Goal: Task Accomplishment & Management: Manage account settings

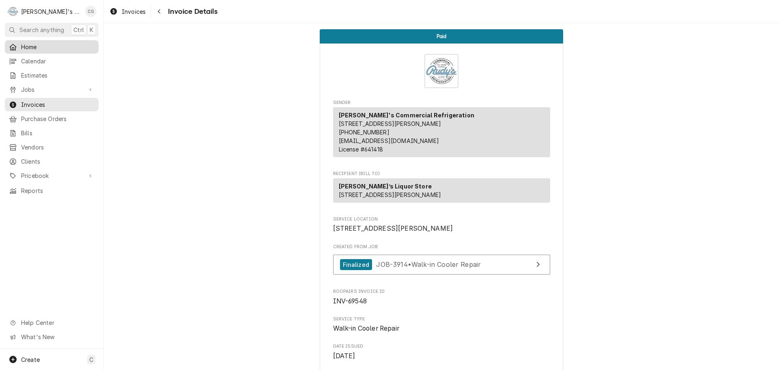
click at [46, 50] on div "Home" at bounding box center [51, 47] width 91 height 10
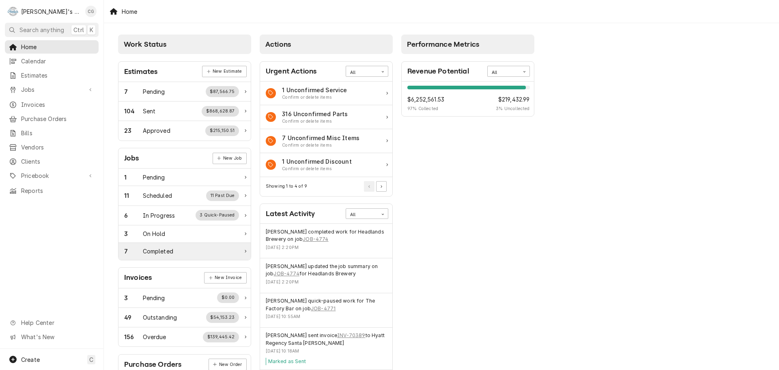
click at [158, 249] on div "Completed" at bounding box center [158, 251] width 30 height 9
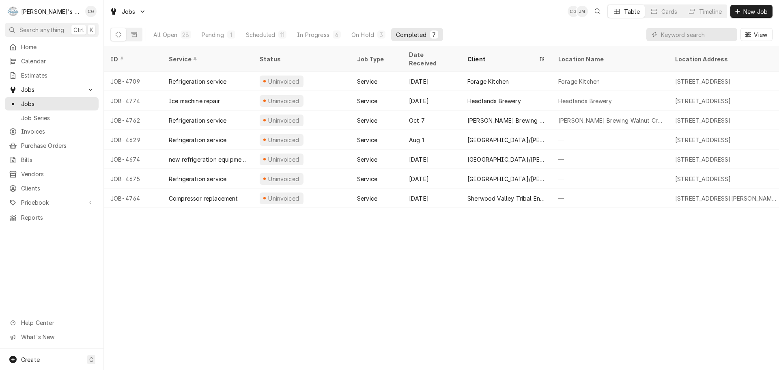
click at [328, 241] on div "ID Service Status Job Type Date Received Client Location Name Location Address …" at bounding box center [442, 208] width 676 height 324
click at [30, 44] on span "Home" at bounding box center [57, 47] width 73 height 9
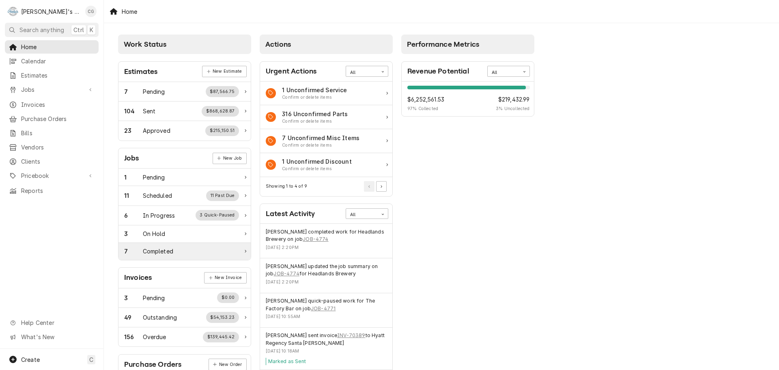
click at [169, 254] on div "Completed" at bounding box center [158, 251] width 30 height 9
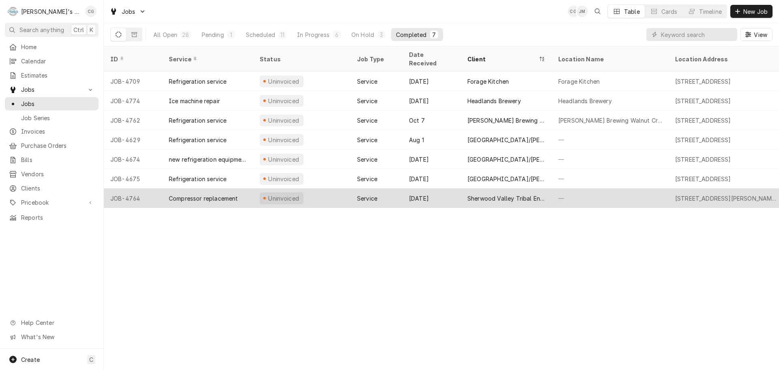
click at [481, 194] on div "Sherwood Valley Tribal Environmental Program." at bounding box center [507, 198] width 78 height 9
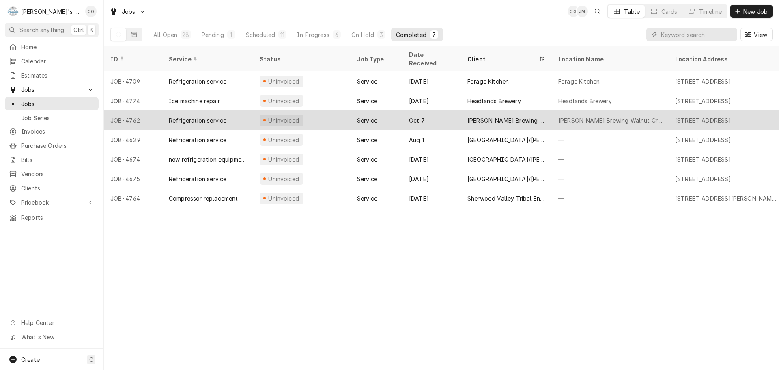
click at [482, 116] on div "Mike Hess Brewing Walnut Creek" at bounding box center [507, 120] width 78 height 9
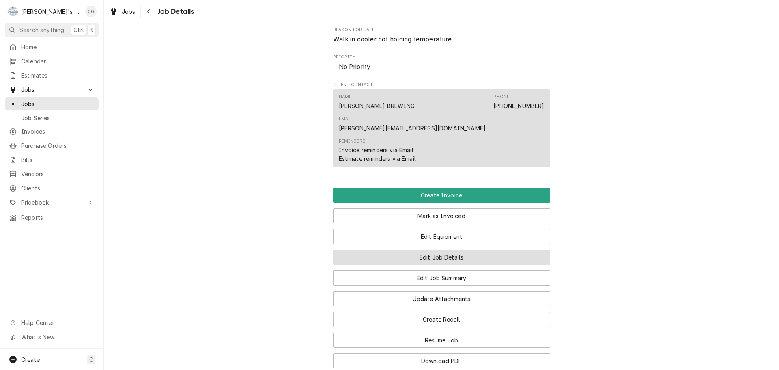
scroll to position [447, 0]
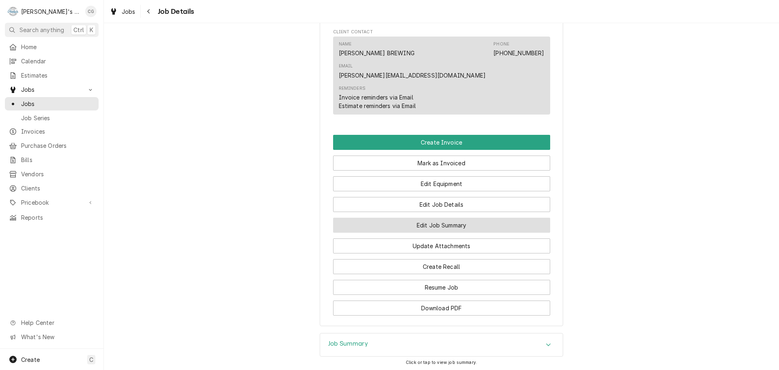
click at [464, 218] on button "Edit Job Summary" at bounding box center [441, 225] width 217 height 15
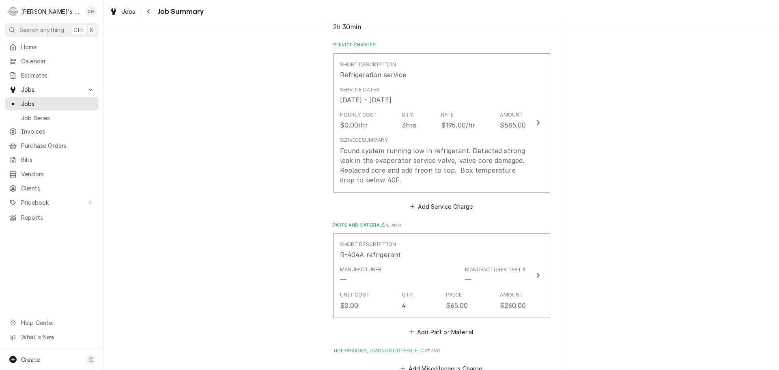
scroll to position [162, 0]
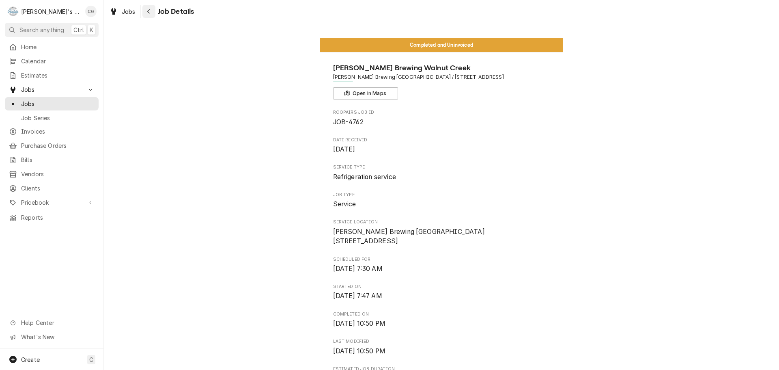
click at [151, 13] on div "Navigate back" at bounding box center [149, 11] width 8 height 8
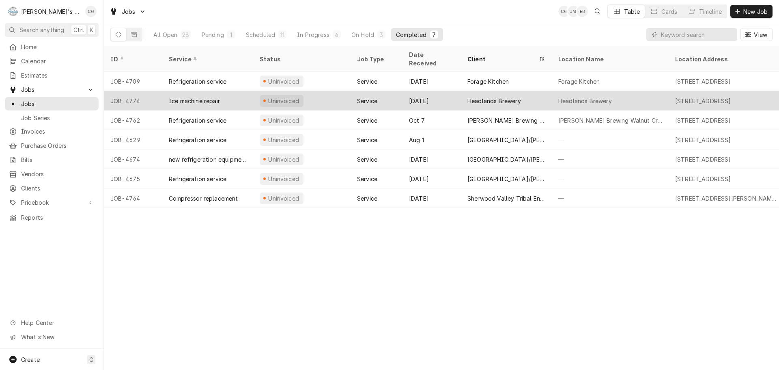
click at [509, 97] on div "Headlands Brewery" at bounding box center [495, 101] width 54 height 9
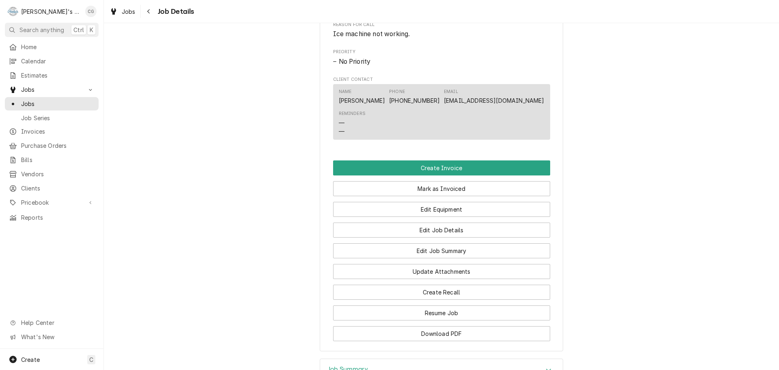
scroll to position [406, 0]
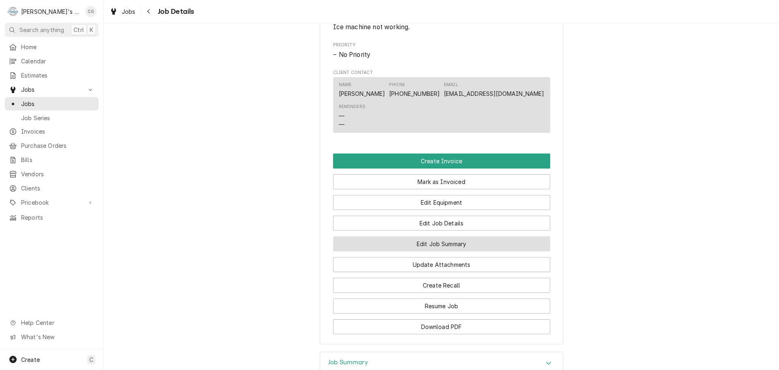
click at [464, 251] on button "Edit Job Summary" at bounding box center [441, 243] width 217 height 15
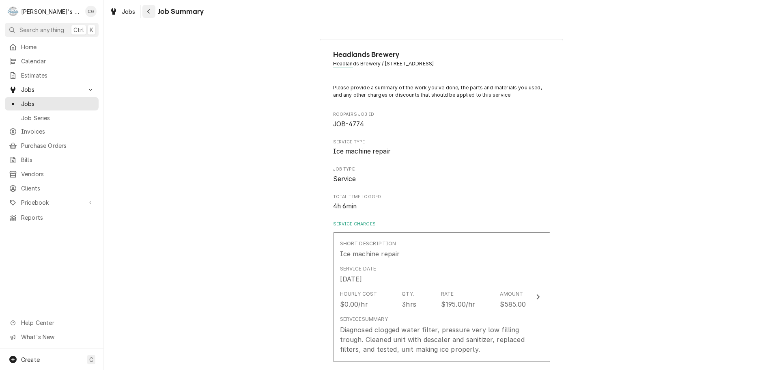
click at [152, 8] on div "Navigate back" at bounding box center [149, 11] width 8 height 8
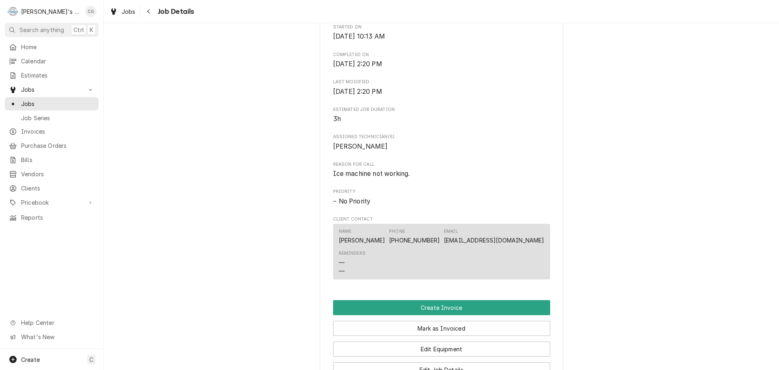
scroll to position [325, 0]
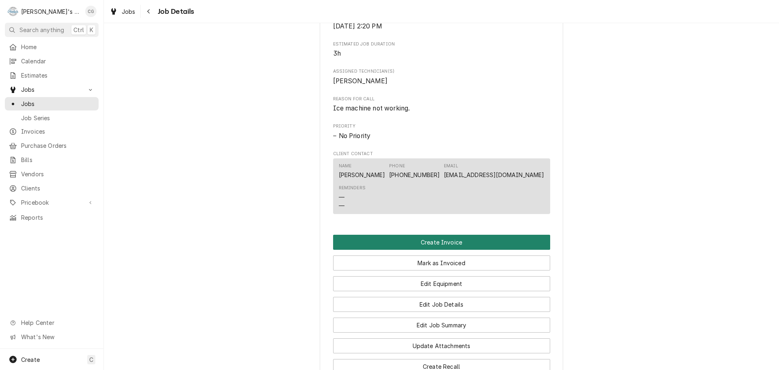
click at [439, 250] on button "Create Invoice" at bounding box center [441, 242] width 217 height 15
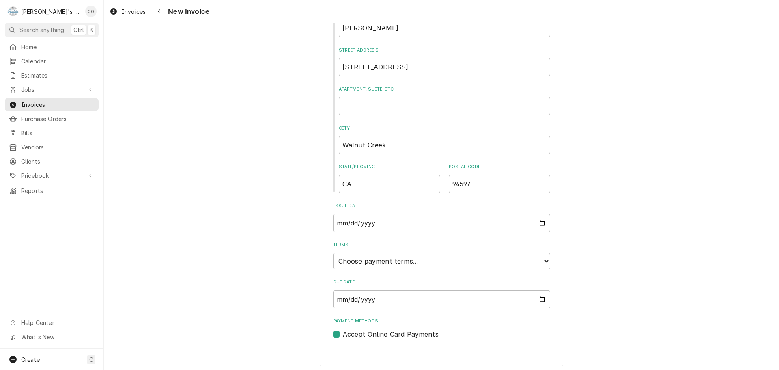
scroll to position [312, 0]
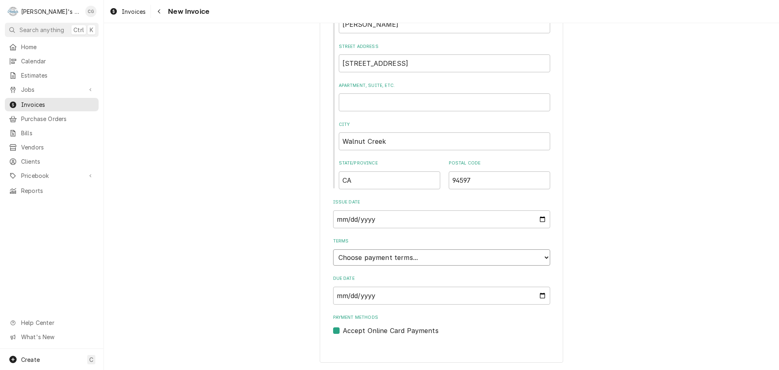
click at [397, 254] on select "Choose payment terms... Same Day Net 7 Net 14 Net 21 Net 30 Net 45 Net 60 Net 90" at bounding box center [441, 257] width 217 height 16
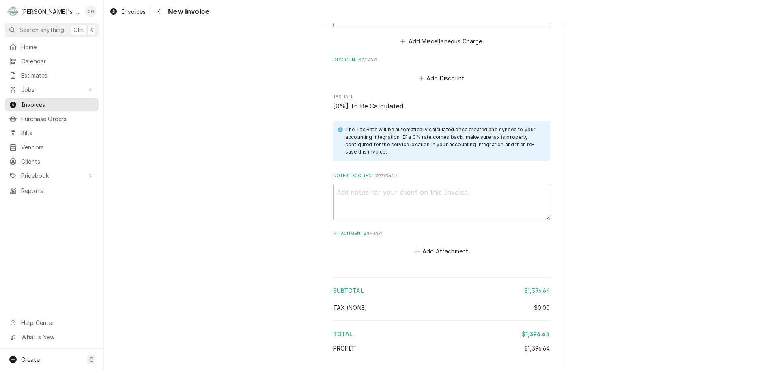
scroll to position [1387, 0]
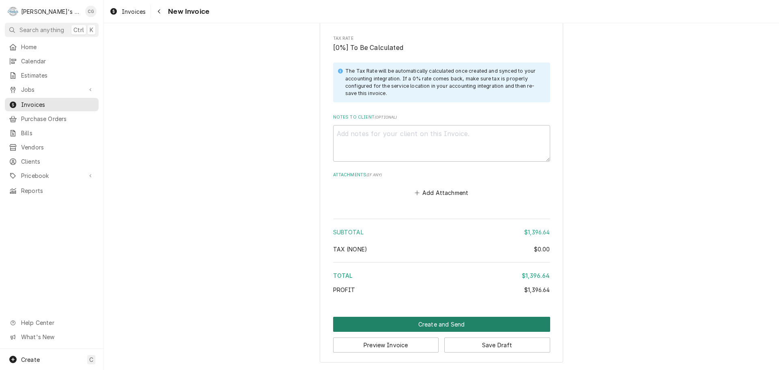
click at [478, 322] on button "Create and Send" at bounding box center [441, 324] width 217 height 15
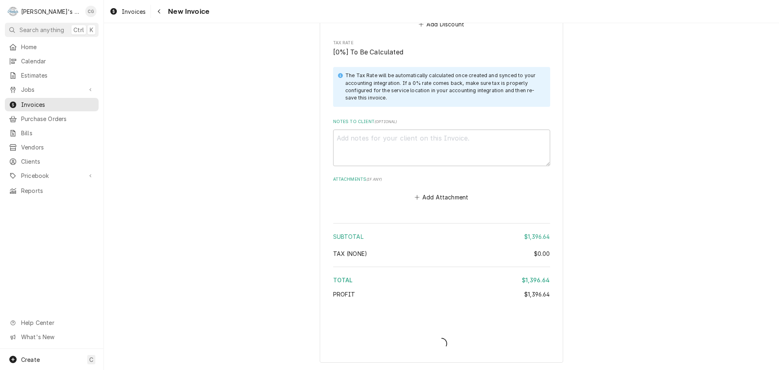
scroll to position [1383, 0]
type textarea "x"
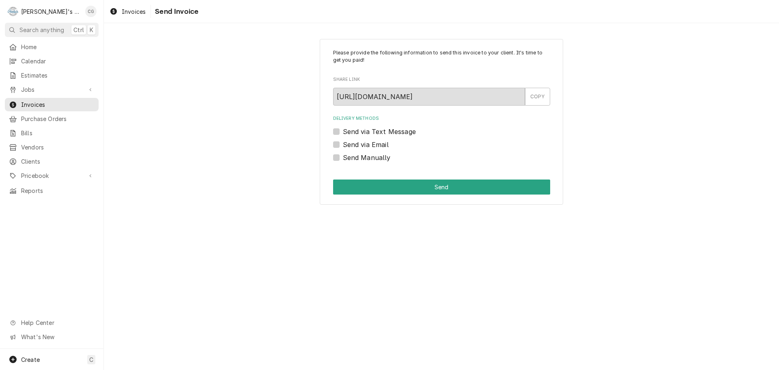
click at [343, 144] on label "Send via Email" at bounding box center [366, 145] width 46 height 10
click at [343, 144] on input "Send via Email" at bounding box center [451, 149] width 217 height 18
checkbox input "true"
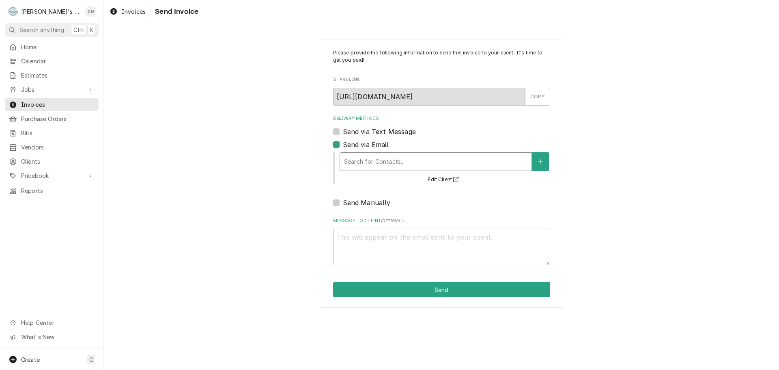
click at [365, 153] on div "Search for Contacts..." at bounding box center [436, 162] width 192 height 18
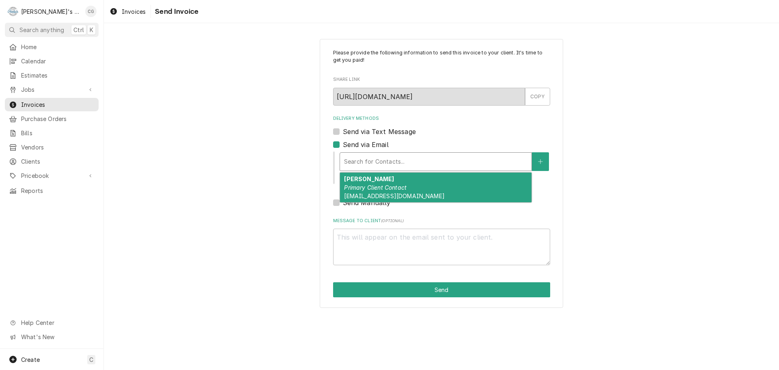
click at [383, 180] on div "Mike Dykes Primary Client Contact mikedykes@wci-gc.com" at bounding box center [436, 188] width 192 height 30
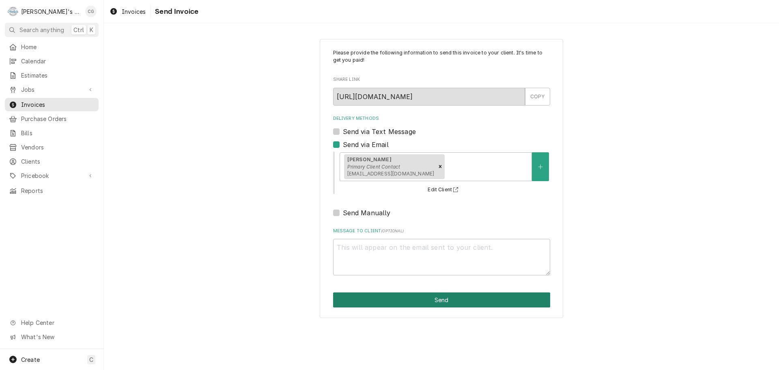
click at [474, 298] on button "Send" at bounding box center [441, 299] width 217 height 15
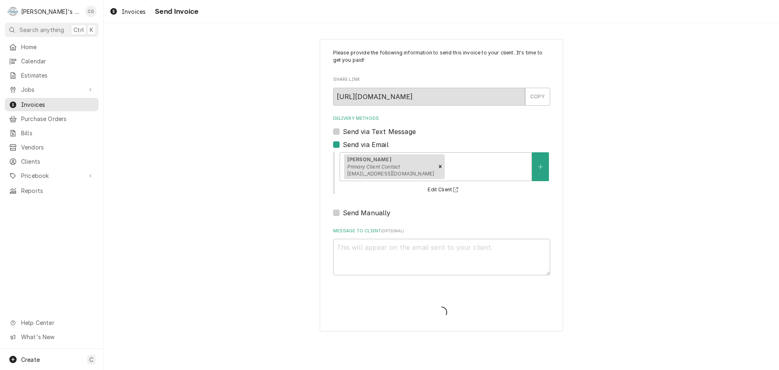
type textarea "x"
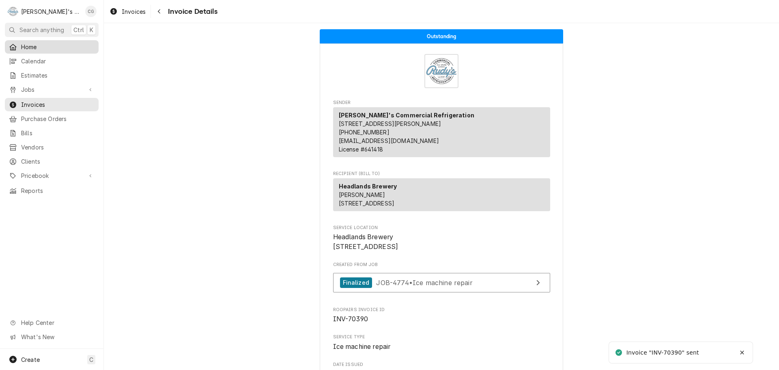
click at [50, 45] on span "Home" at bounding box center [57, 47] width 73 height 9
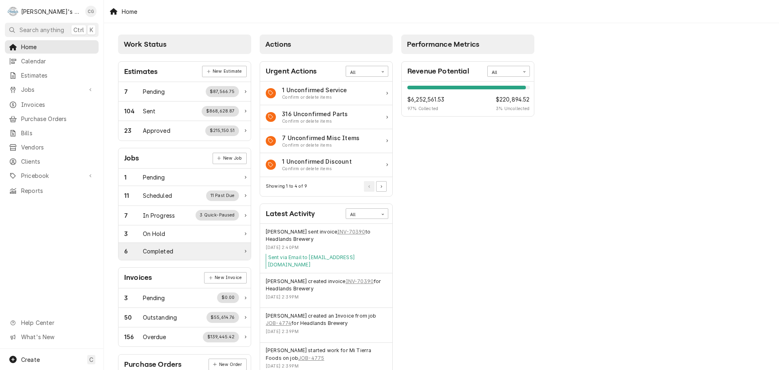
click at [169, 255] on div "Completed" at bounding box center [158, 251] width 30 height 9
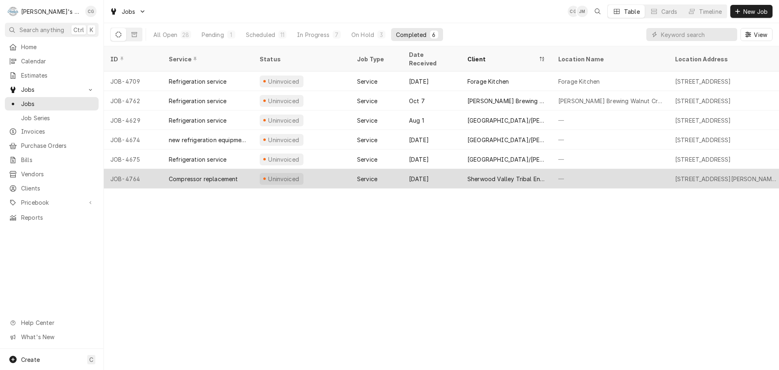
click at [510, 175] on div "Sherwood Valley Tribal Environmental Program." at bounding box center [507, 179] width 78 height 9
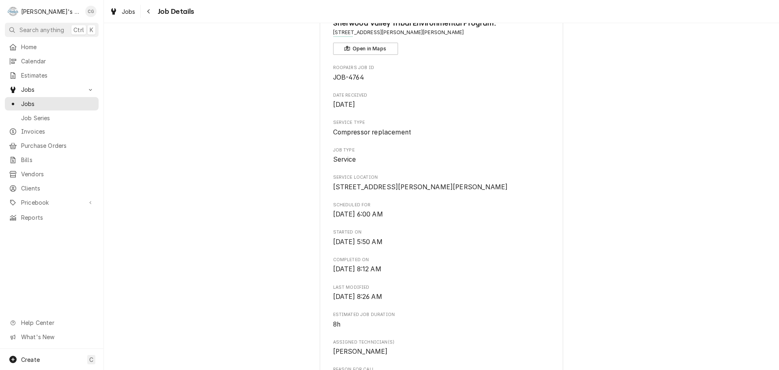
scroll to position [162, 0]
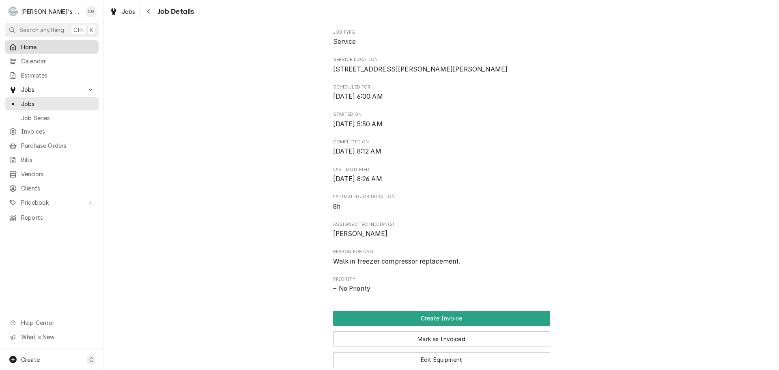
click at [56, 45] on span "Home" at bounding box center [57, 47] width 73 height 9
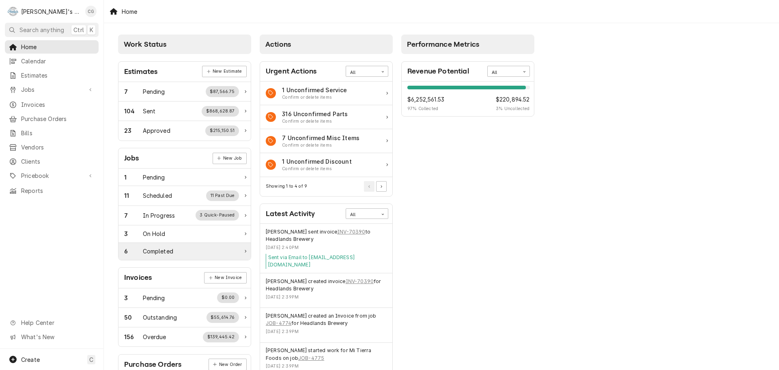
click at [180, 246] on div "6 Completed" at bounding box center [185, 251] width 132 height 17
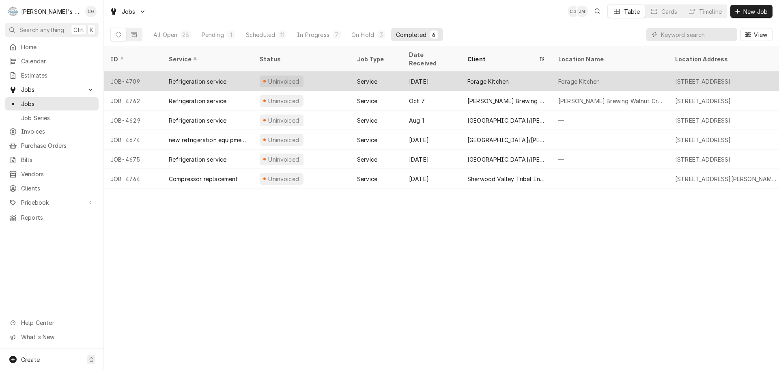
click at [466, 71] on div "Forage Kitchen" at bounding box center [506, 80] width 91 height 19
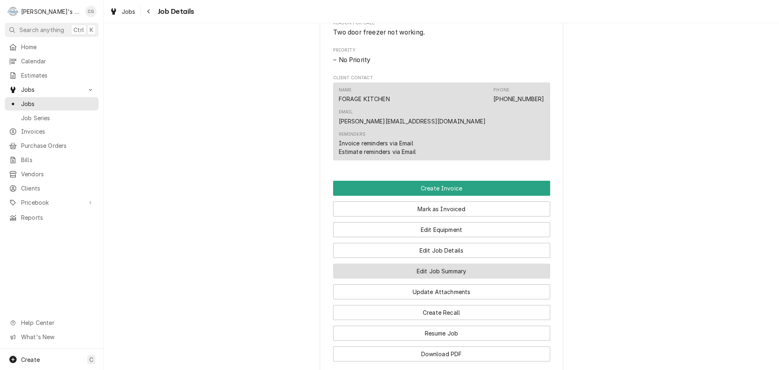
scroll to position [406, 0]
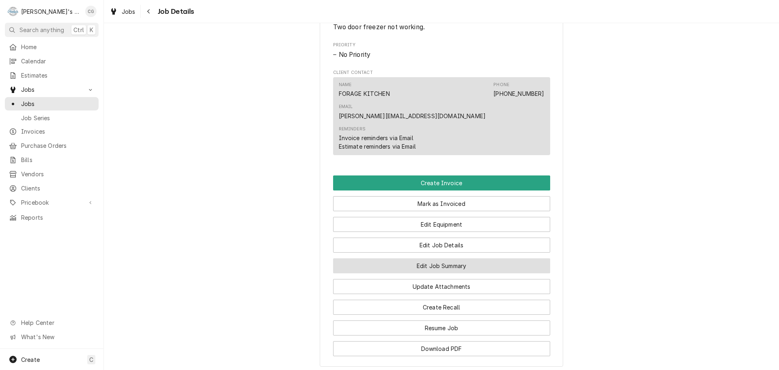
click at [460, 258] on button "Edit Job Summary" at bounding box center [441, 265] width 217 height 15
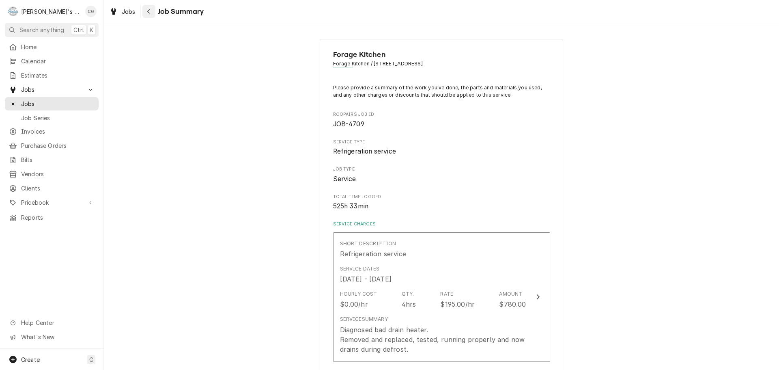
click at [149, 10] on icon "Navigate back" at bounding box center [148, 11] width 2 height 4
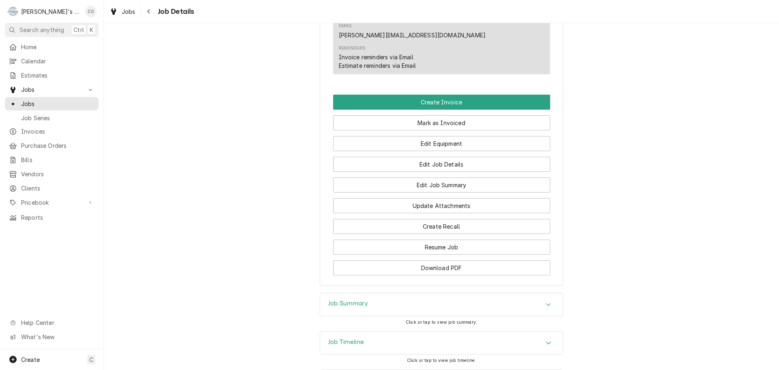
scroll to position [487, 0]
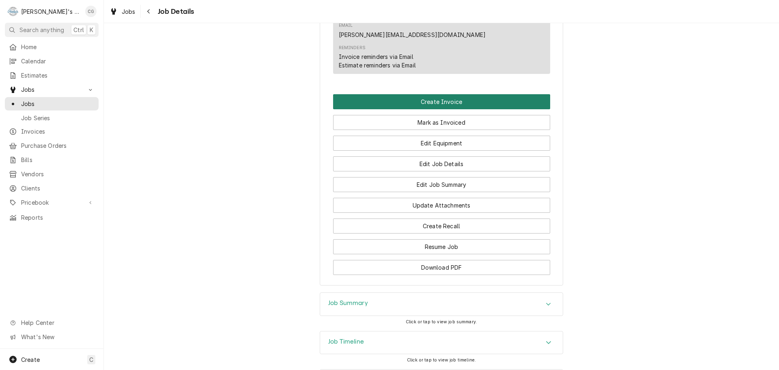
click at [491, 94] on button "Create Invoice" at bounding box center [441, 101] width 217 height 15
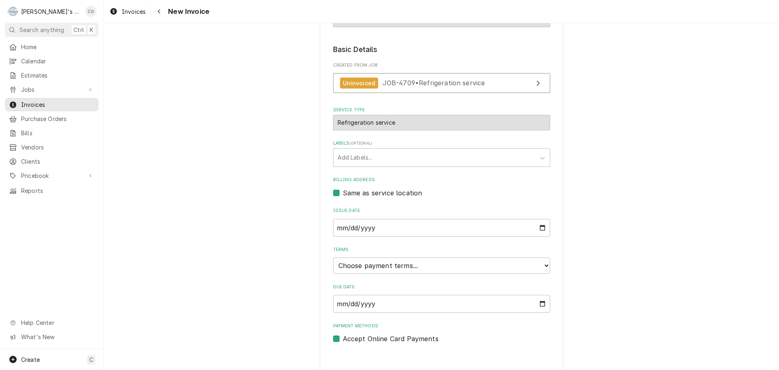
scroll to position [124, 0]
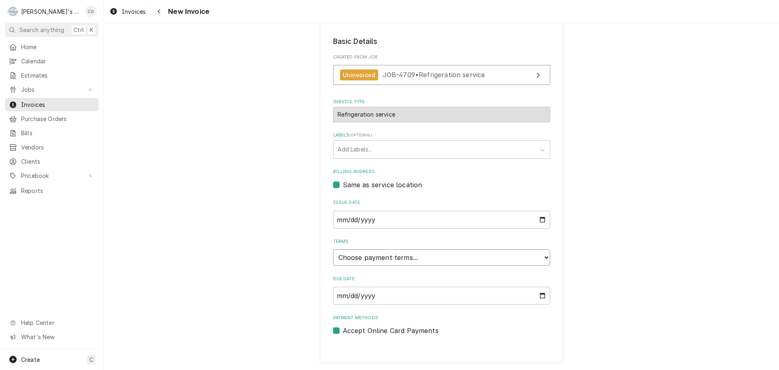
click at [445, 261] on select "Choose payment terms... Same Day Net 7 Net 14 Net 21 Net 30 Net 45 Net 60 Net 90" at bounding box center [441, 257] width 217 height 16
drag, startPoint x: 604, startPoint y: 260, endPoint x: 605, endPoint y: 252, distance: 8.7
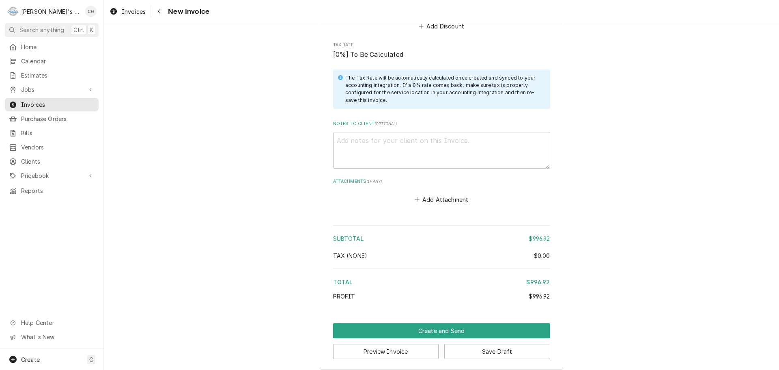
scroll to position [995, 0]
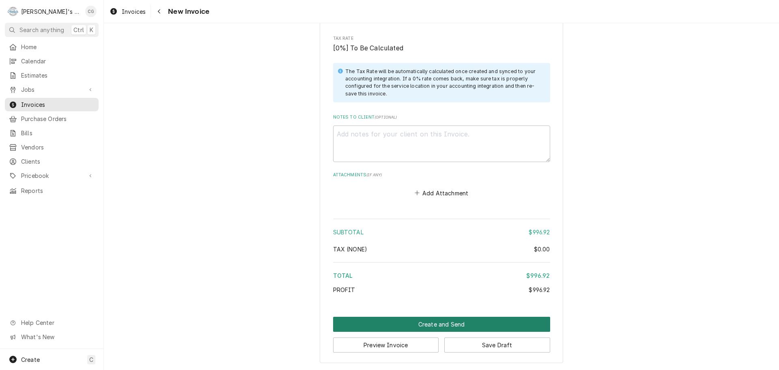
click at [449, 319] on button "Create and Send" at bounding box center [441, 324] width 217 height 15
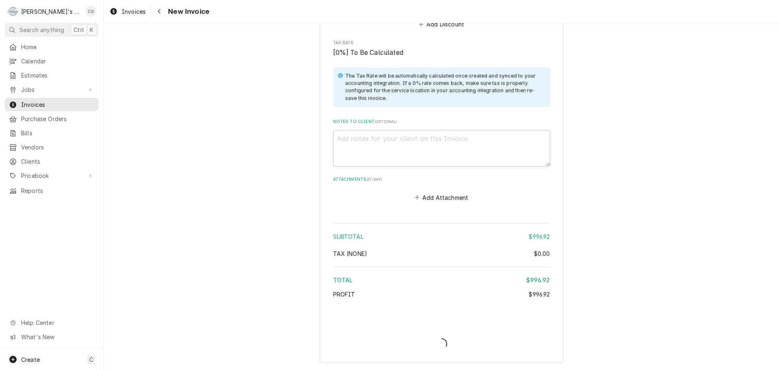
scroll to position [991, 0]
type textarea "x"
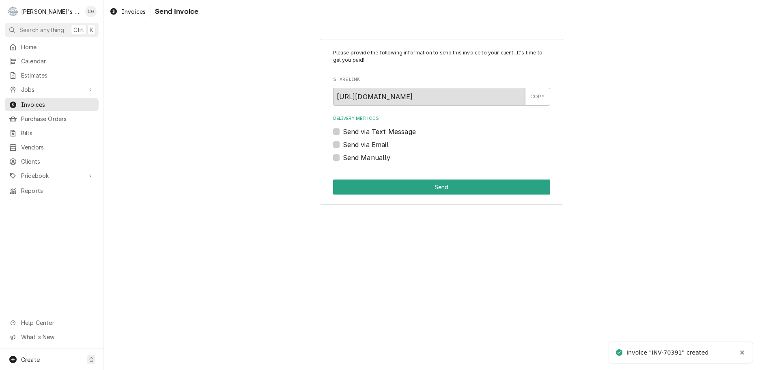
drag, startPoint x: 339, startPoint y: 145, endPoint x: 335, endPoint y: 140, distance: 6.0
click at [343, 142] on label "Send via Email" at bounding box center [366, 145] width 46 height 10
click at [343, 142] on input "Send via Email" at bounding box center [451, 149] width 217 height 18
checkbox input "true"
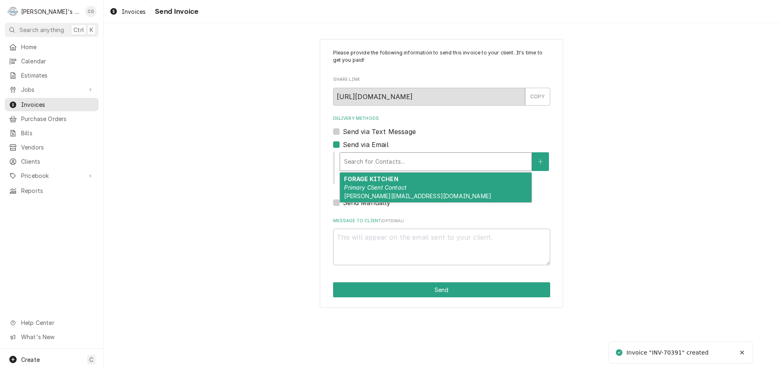
click at [391, 162] on div "Delivery Methods" at bounding box center [435, 161] width 183 height 15
click at [390, 183] on div "FORAGE KITCHEN Primary Client Contact matt@foragekitchen.com" at bounding box center [436, 188] width 192 height 30
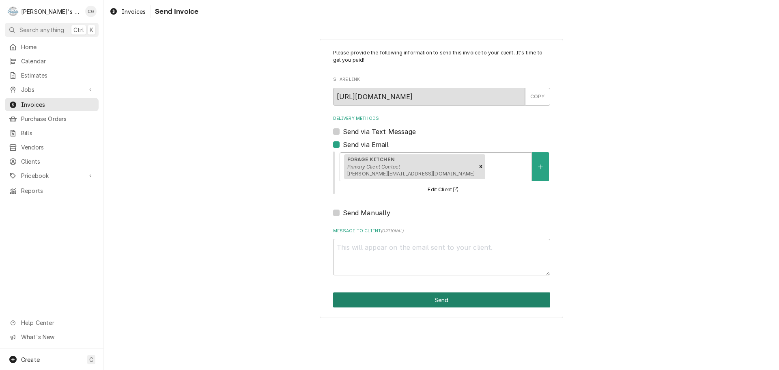
click at [446, 298] on button "Send" at bounding box center [441, 299] width 217 height 15
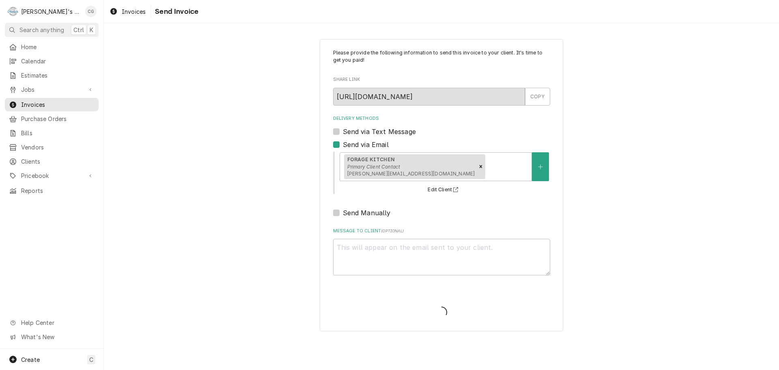
type textarea "x"
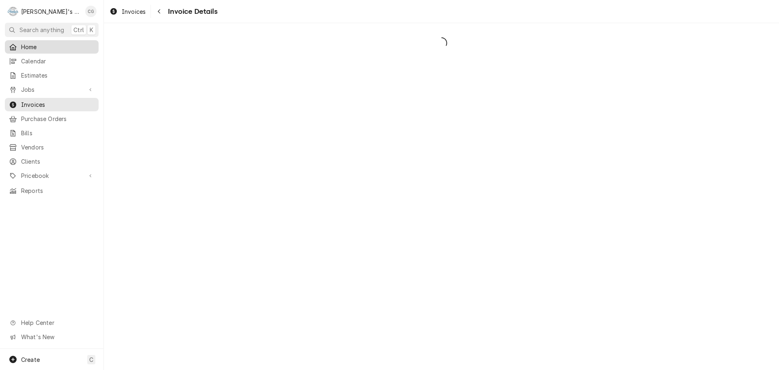
click at [30, 47] on span "Home" at bounding box center [57, 47] width 73 height 9
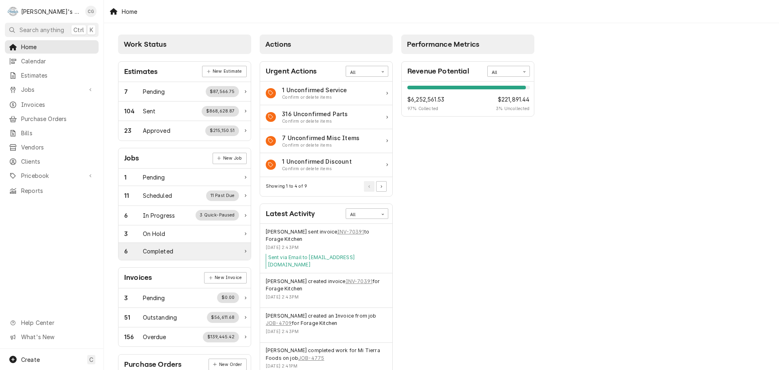
click at [140, 250] on div "6" at bounding box center [133, 251] width 19 height 9
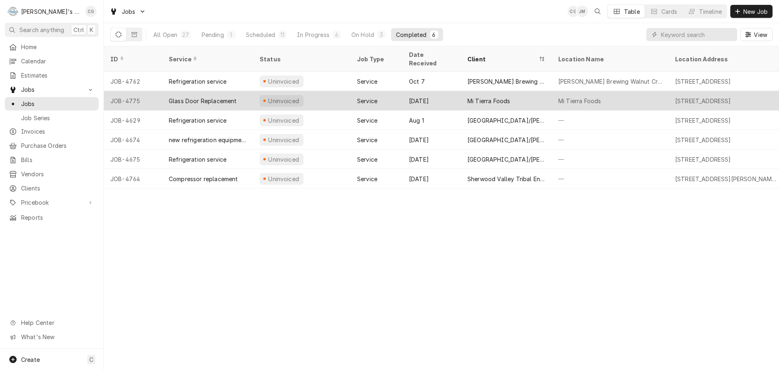
click at [491, 97] on div "Mi Tierra Foods" at bounding box center [489, 101] width 43 height 9
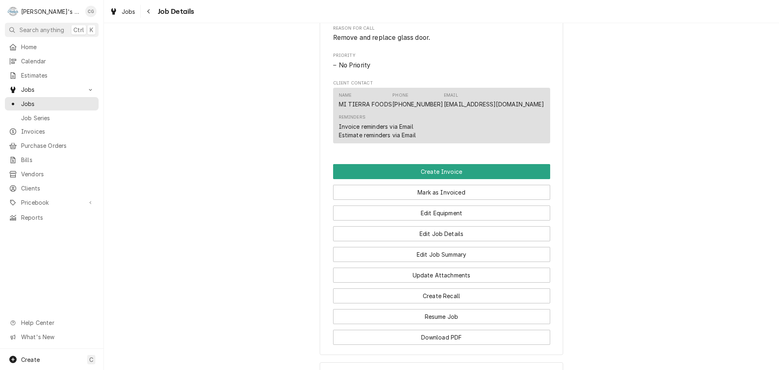
scroll to position [406, 0]
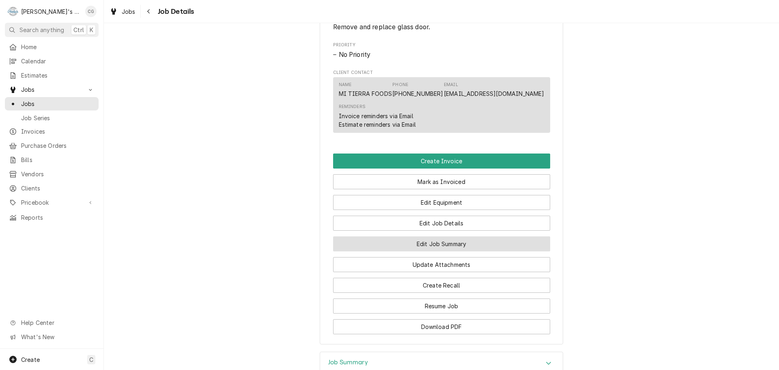
click at [480, 251] on button "Edit Job Summary" at bounding box center [441, 243] width 217 height 15
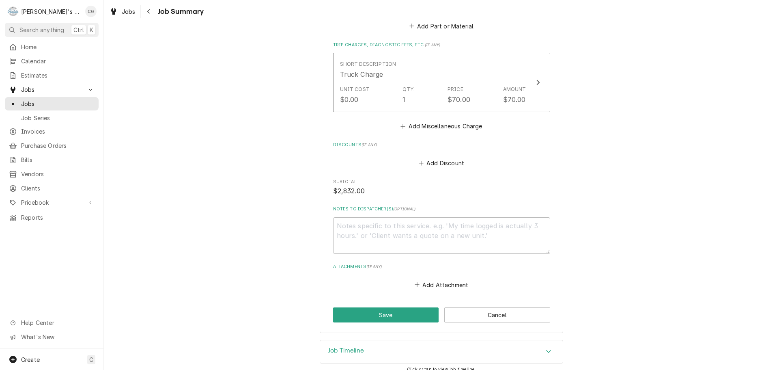
scroll to position [464, 0]
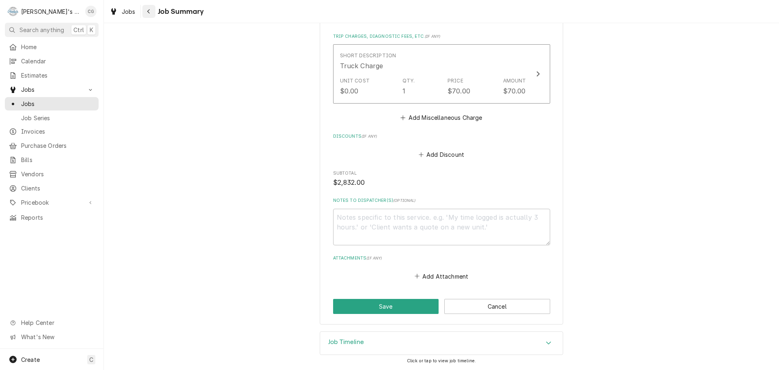
click at [151, 11] on div "Navigate back" at bounding box center [149, 11] width 8 height 8
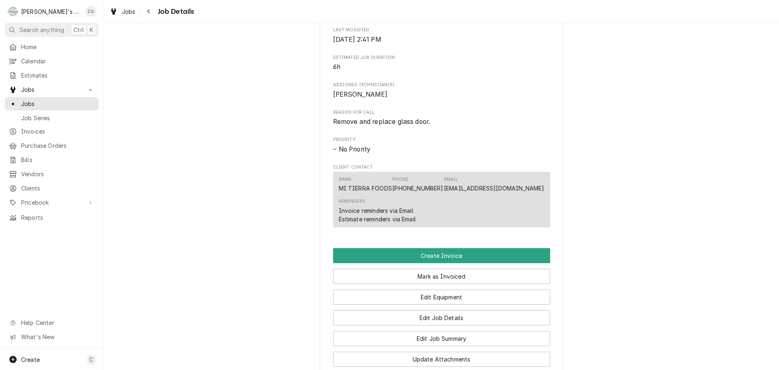
scroll to position [325, 0]
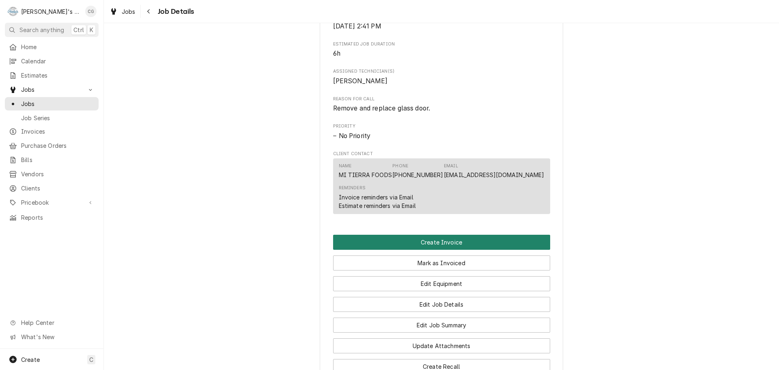
click at [479, 250] on button "Create Invoice" at bounding box center [441, 242] width 217 height 15
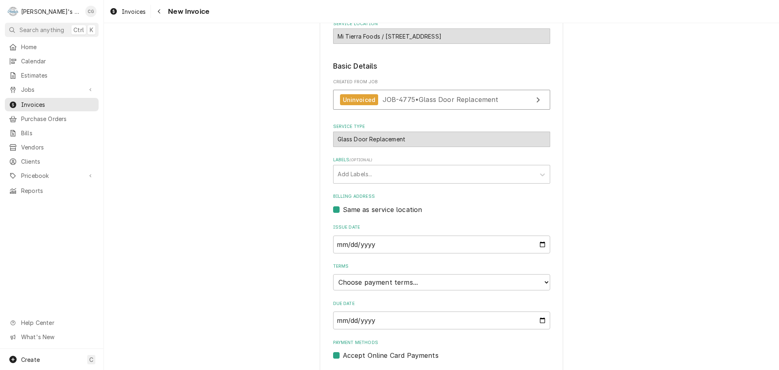
scroll to position [122, 0]
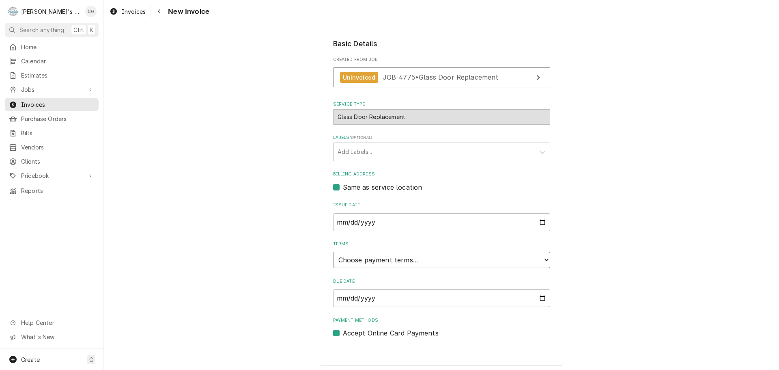
click at [436, 261] on select "Choose payment terms... Same Day Net 7 Net 14 Net 21 Net 30 Net 45 Net 60 Net 90" at bounding box center [441, 260] width 217 height 16
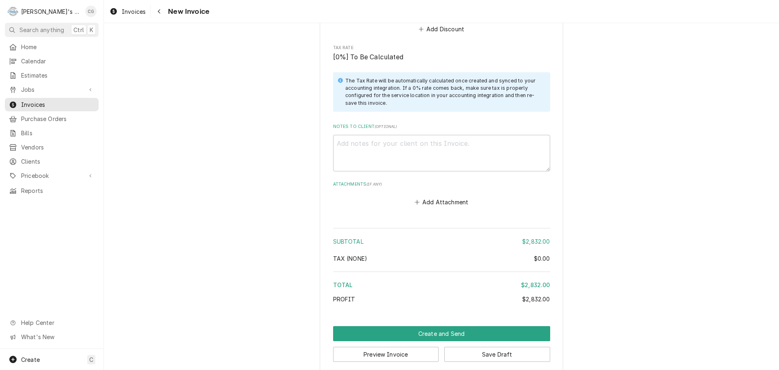
scroll to position [950, 0]
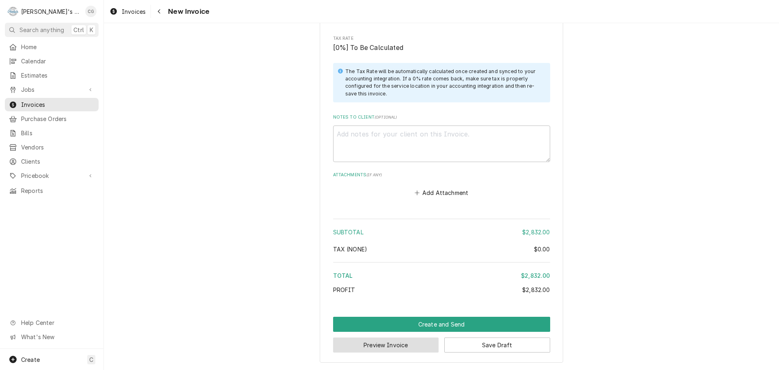
click at [385, 345] on button "Preview Invoice" at bounding box center [386, 344] width 106 height 15
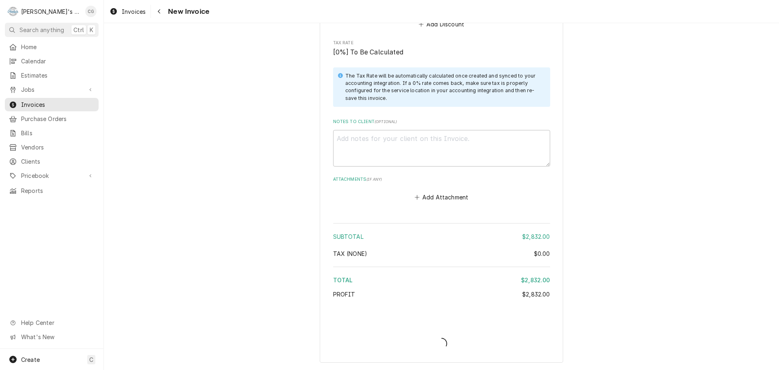
type textarea "x"
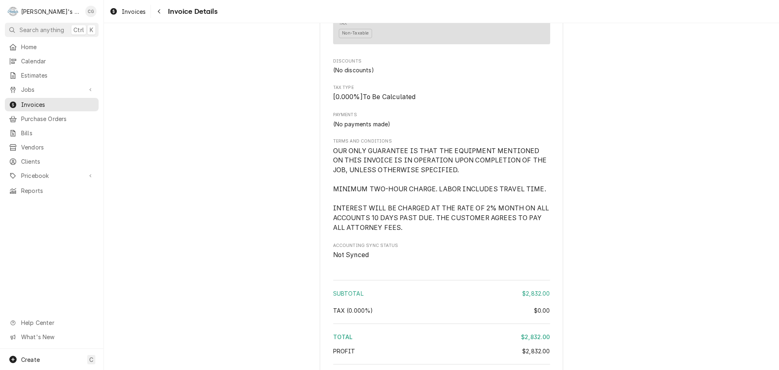
scroll to position [926, 0]
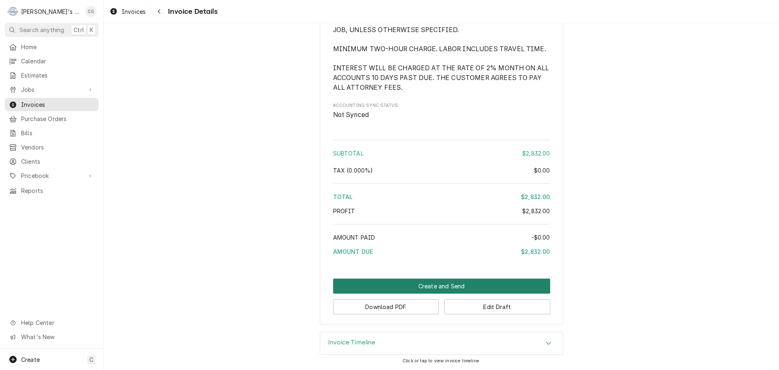
click at [450, 285] on button "Create and Send" at bounding box center [441, 285] width 217 height 15
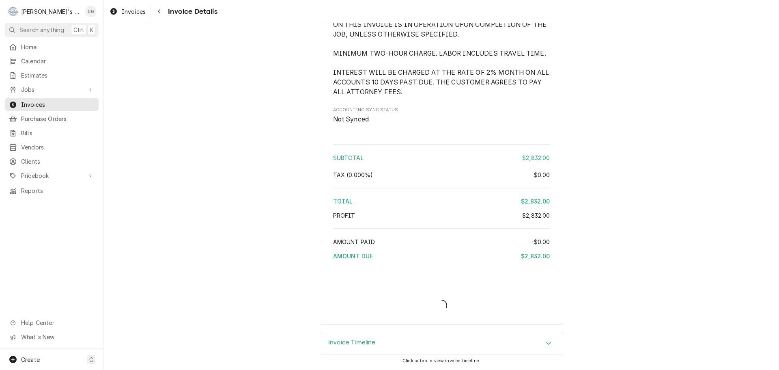
scroll to position [922, 0]
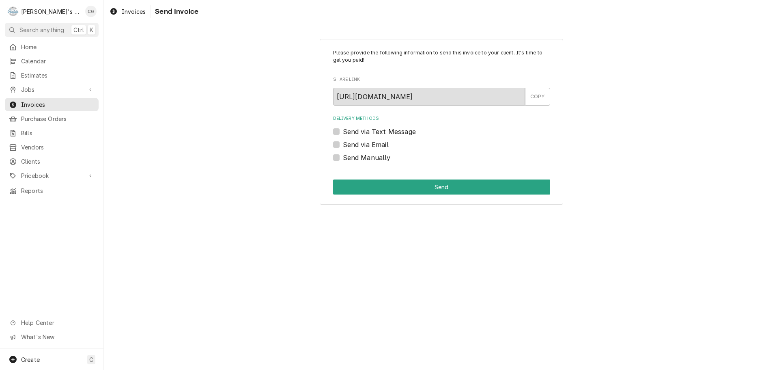
click at [343, 143] on label "Send via Email" at bounding box center [366, 145] width 46 height 10
click at [343, 143] on input "Send via Email" at bounding box center [451, 149] width 217 height 18
checkbox input "true"
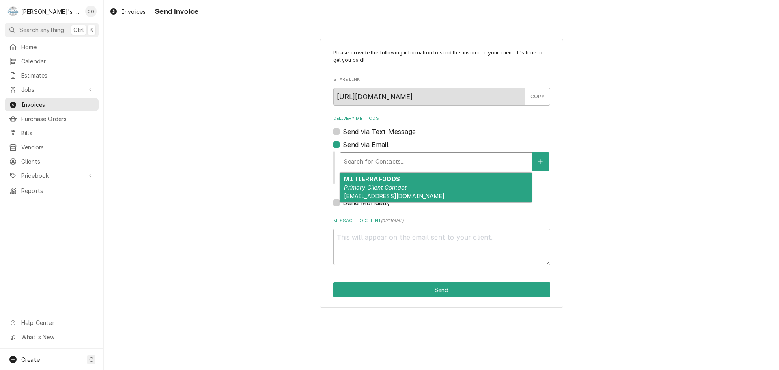
click at [404, 166] on div "Delivery Methods" at bounding box center [435, 161] width 183 height 15
click at [401, 185] on em "Primary Client Contact" at bounding box center [375, 187] width 63 height 7
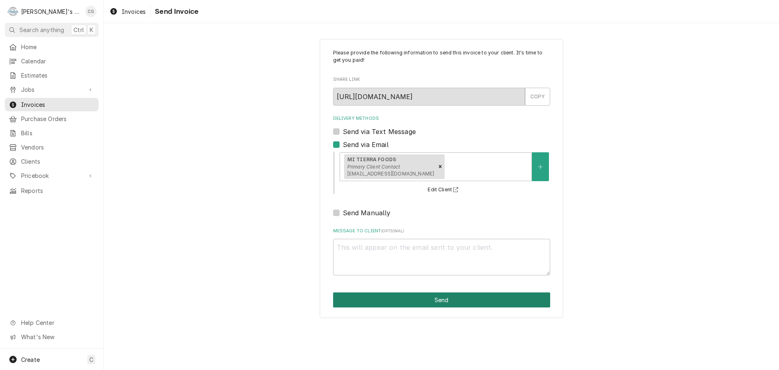
click at [452, 301] on button "Send" at bounding box center [441, 299] width 217 height 15
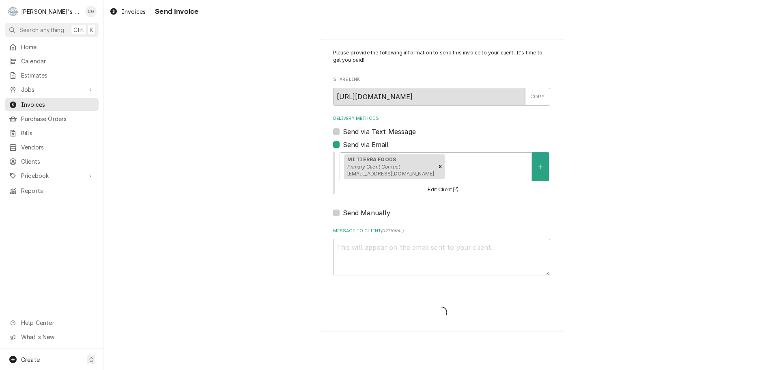
type textarea "x"
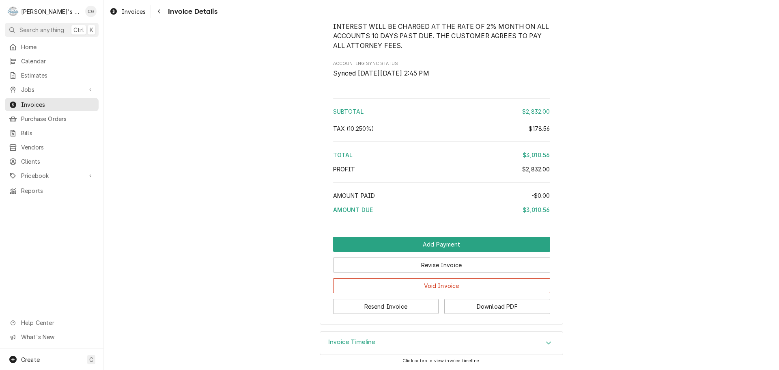
scroll to position [995, 0]
drag, startPoint x: 416, startPoint y: 341, endPoint x: 422, endPoint y: 339, distance: 6.4
click at [416, 340] on div "Invoice Timeline" at bounding box center [441, 343] width 243 height 23
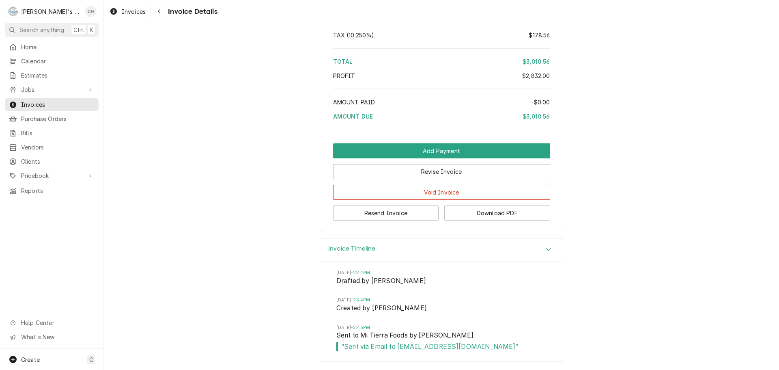
scroll to position [1088, 0]
click at [160, 15] on div "Navigate back" at bounding box center [159, 11] width 8 height 8
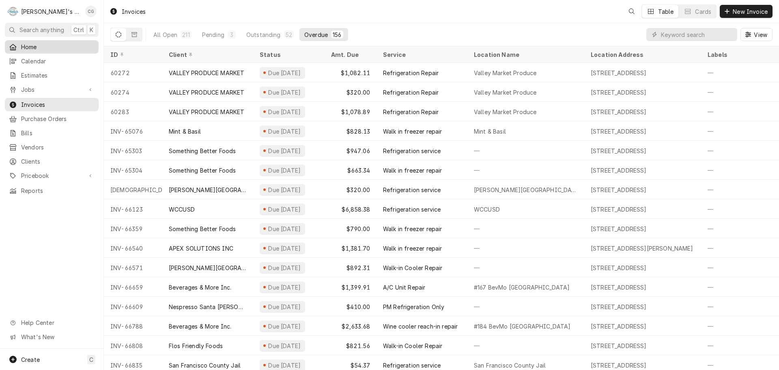
click at [31, 43] on span "Home" at bounding box center [57, 47] width 73 height 9
